Goal: Task Accomplishment & Management: Manage account settings

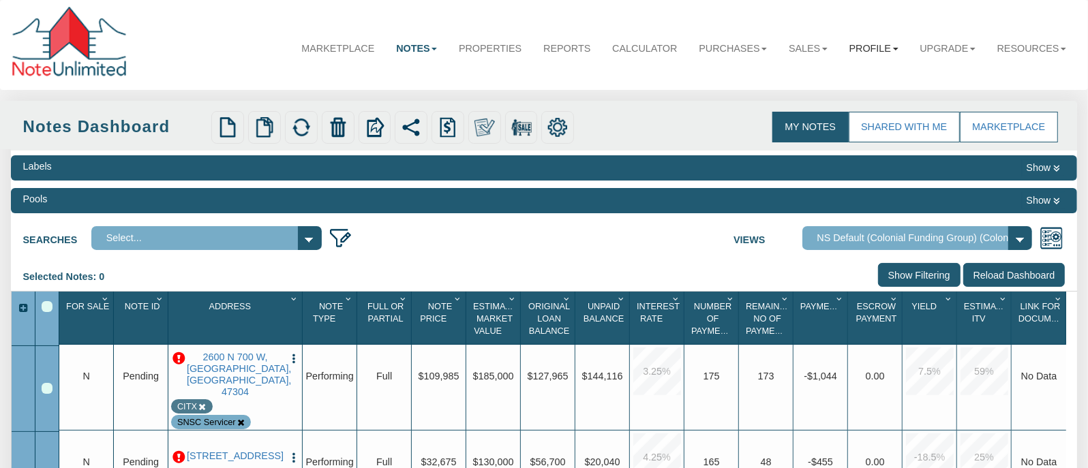
click at [886, 51] on link "Profile" at bounding box center [873, 48] width 71 height 35
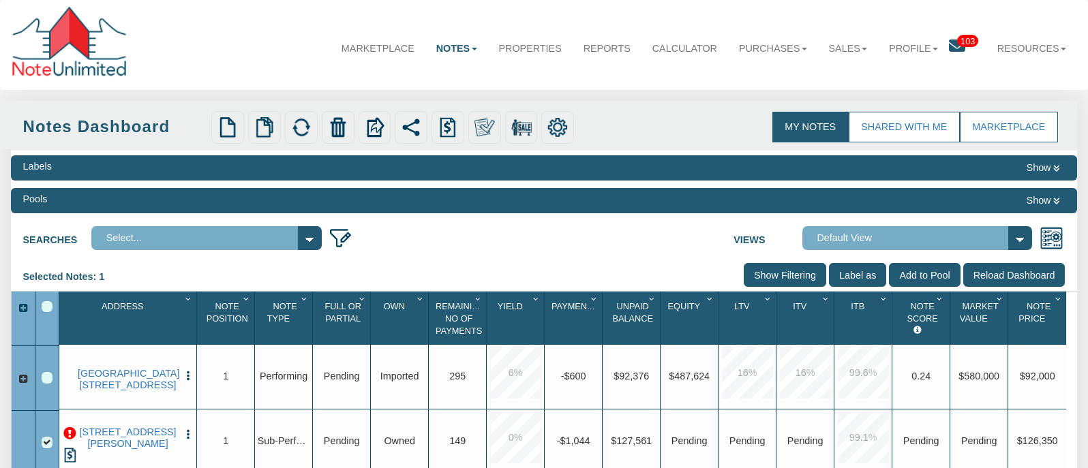
scroll to position [204, 0]
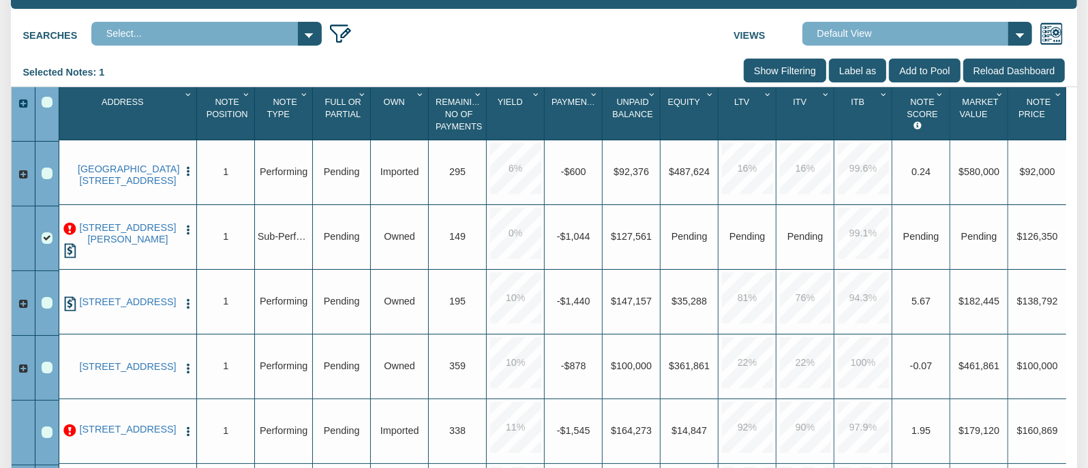
click at [185, 230] on img "button" at bounding box center [188, 230] width 12 height 12
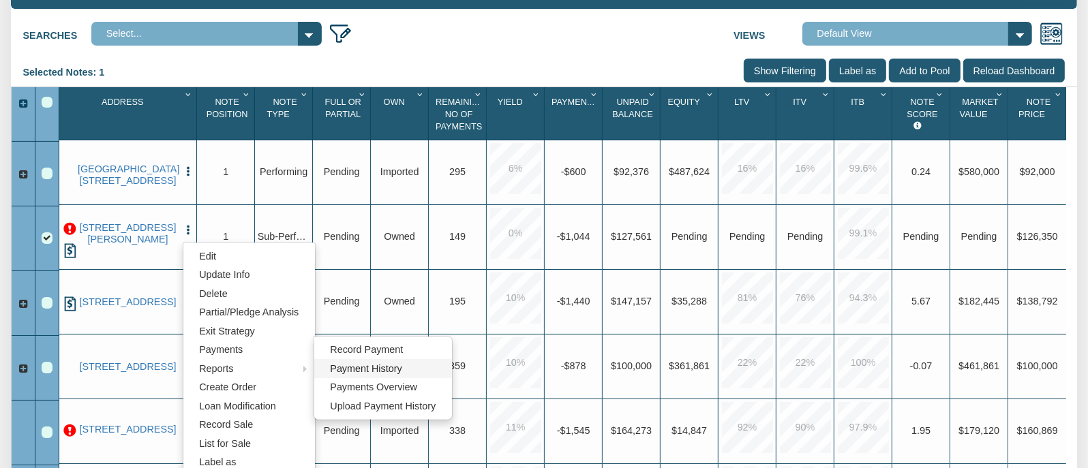
click at [399, 369] on link "Payment History" at bounding box center [382, 368] width 137 height 19
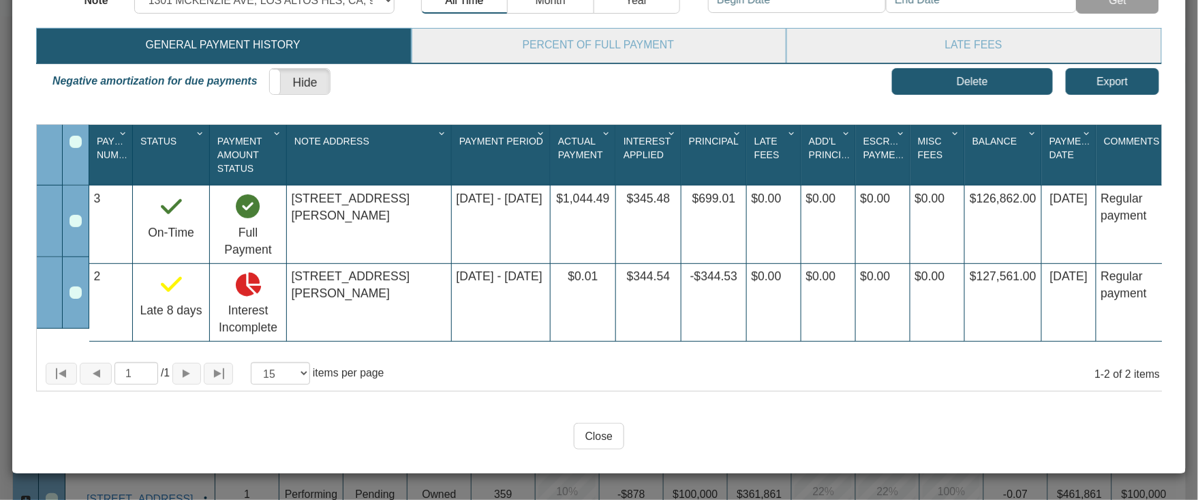
scroll to position [0, 0]
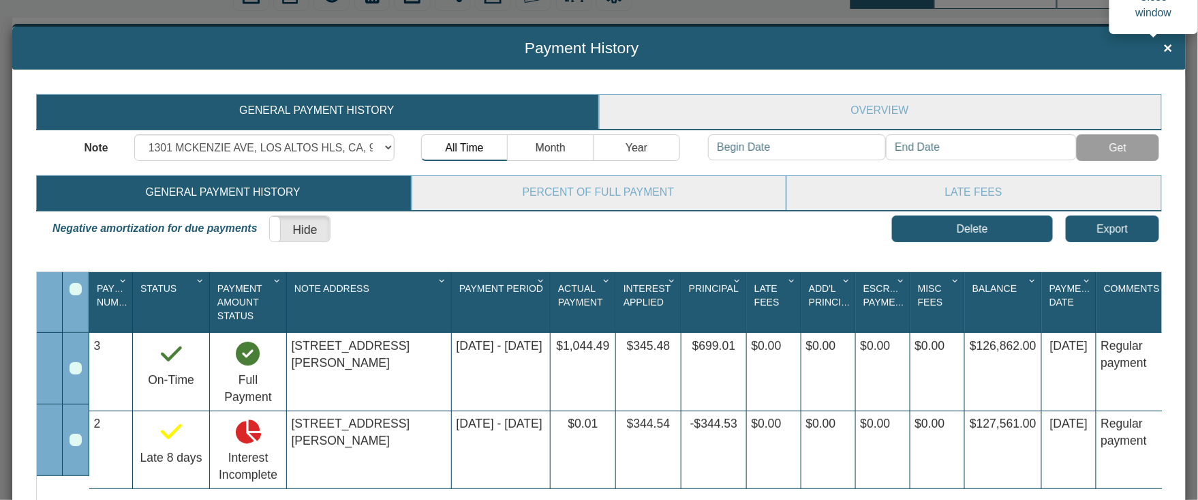
drag, startPoint x: 1159, startPoint y: 45, endPoint x: 573, endPoint y: 142, distance: 593.5
click at [1087, 45] on span "×" at bounding box center [1168, 48] width 9 height 17
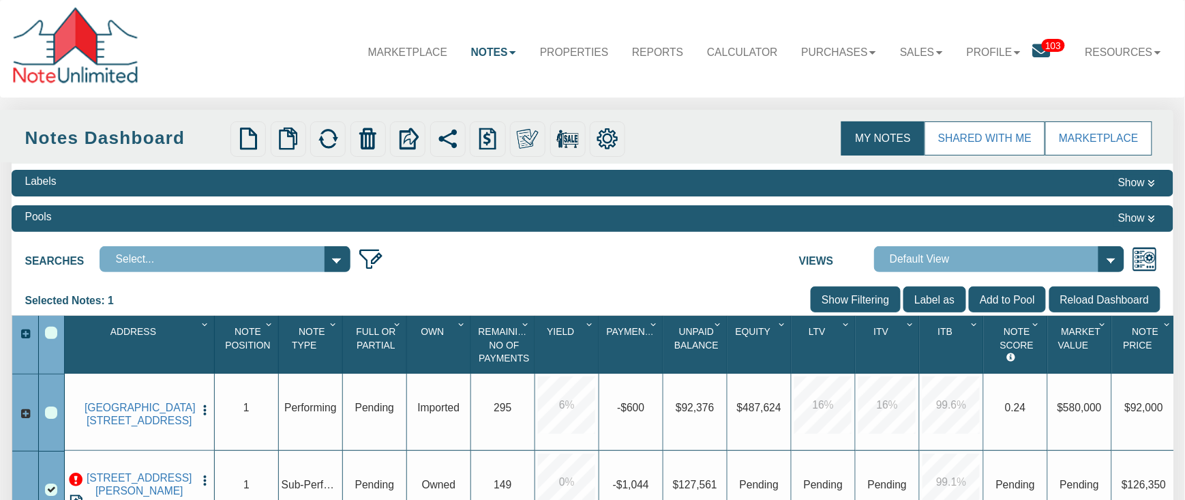
scroll to position [218, 0]
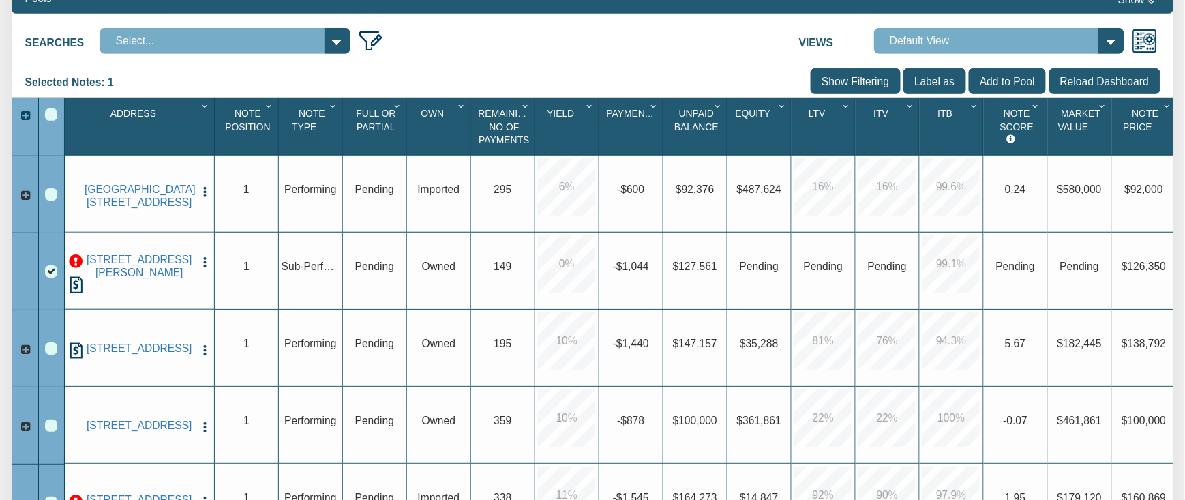
click at [52, 273] on div "Row 3, Row Selection Checkbox" at bounding box center [51, 271] width 12 height 12
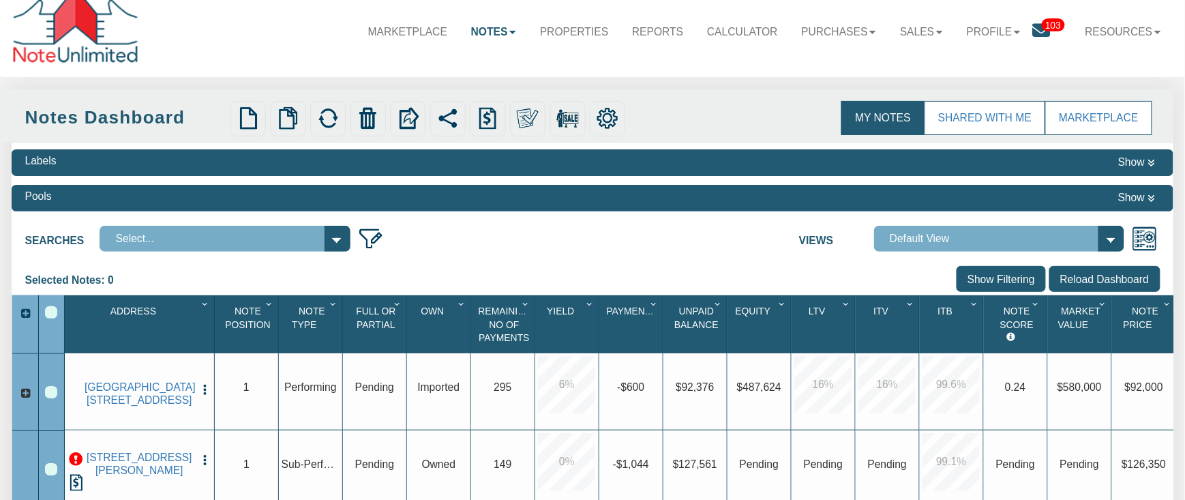
scroll to position [0, 0]
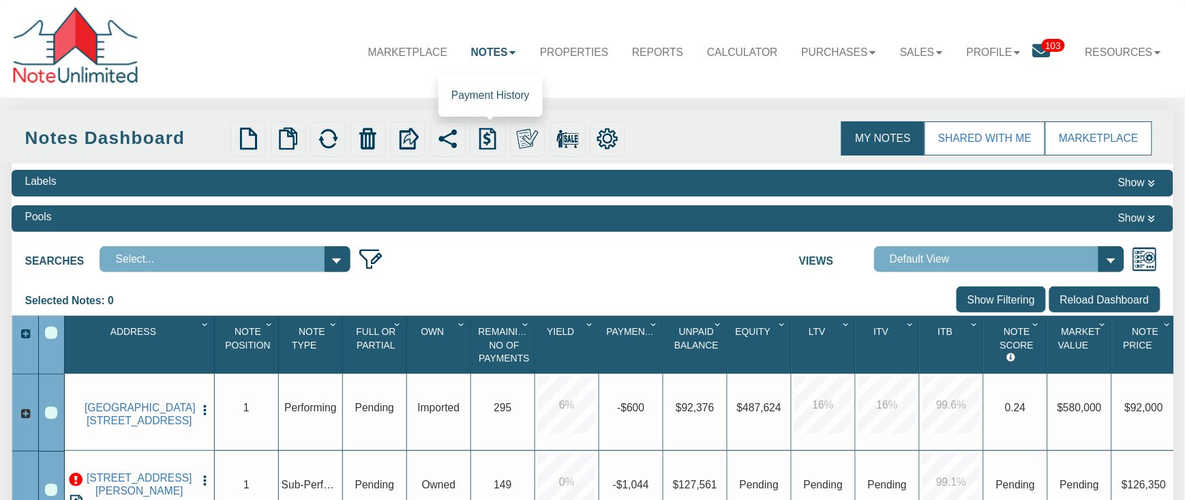
click at [496, 140] on img at bounding box center [487, 138] width 22 height 22
